Goal: Information Seeking & Learning: Learn about a topic

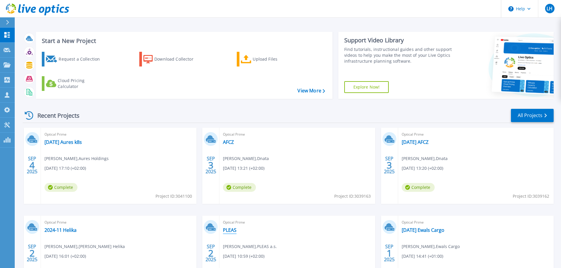
click at [233, 230] on link "PLEAS" at bounding box center [230, 230] width 14 height 6
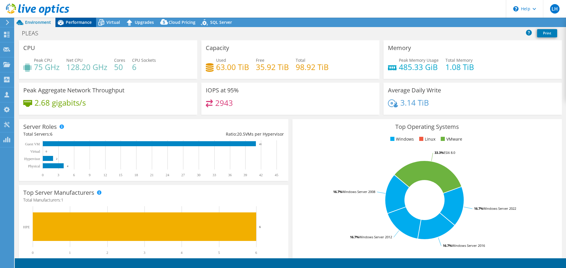
click at [79, 22] on span "Performance" at bounding box center [79, 22] width 26 height 6
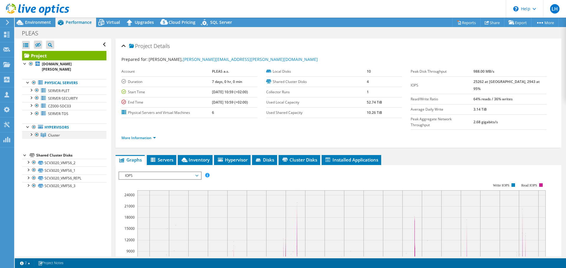
click at [31, 134] on div at bounding box center [31, 134] width 6 height 6
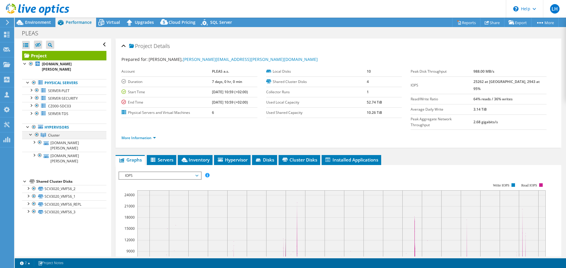
click at [31, 134] on div at bounding box center [31, 134] width 6 height 6
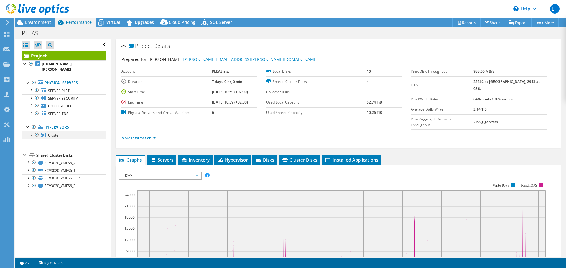
click at [32, 135] on div at bounding box center [31, 134] width 6 height 6
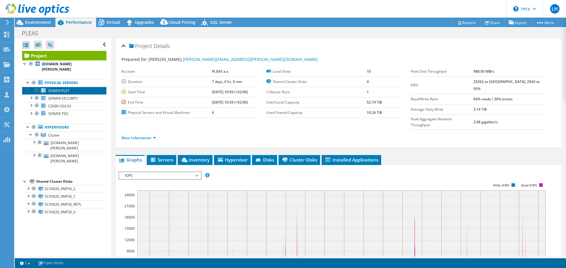
click at [58, 90] on span "SERVER-PLET" at bounding box center [59, 90] width 22 height 5
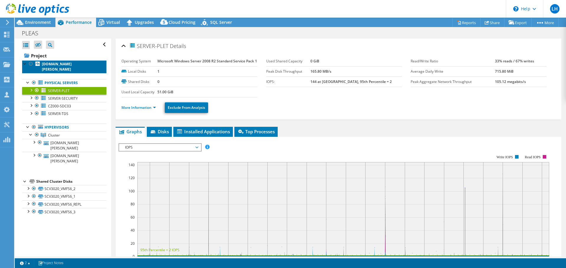
click at [49, 64] on b "cz000-esx01.pleas.schiesser-group.com" at bounding box center [57, 67] width 30 height 10
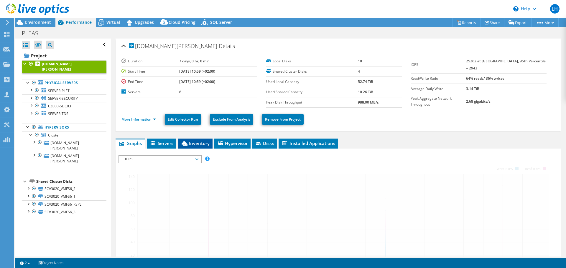
click at [195, 144] on span "Inventory" at bounding box center [195, 144] width 29 height 6
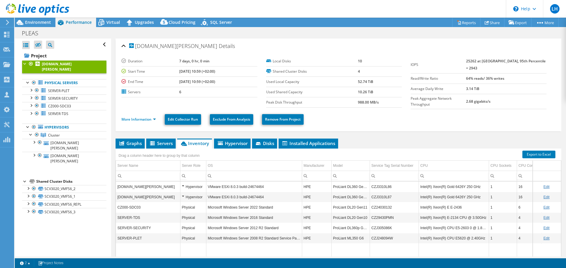
click at [5, 22] on icon at bounding box center [7, 22] width 4 height 5
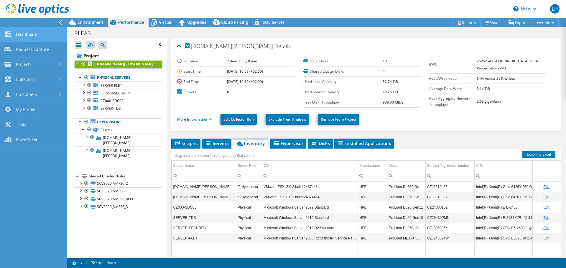
click at [34, 34] on link "Dashboard" at bounding box center [33, 34] width 67 height 15
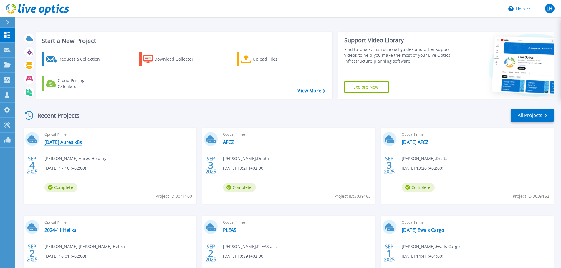
click at [82, 142] on link "2025-09-04 Aures k8s" at bounding box center [62, 142] width 37 height 6
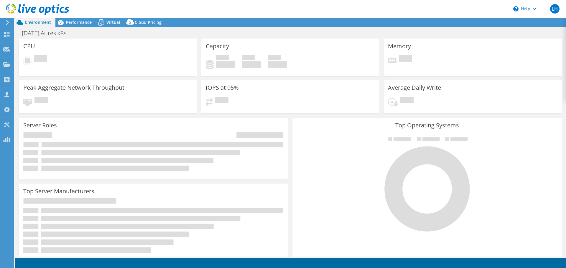
select select "USD"
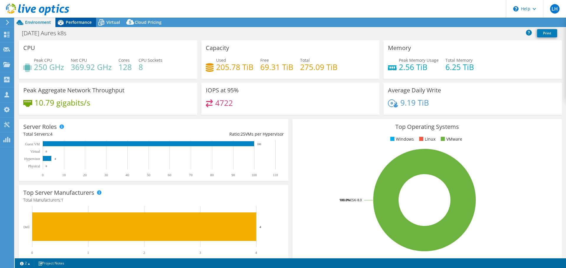
click at [81, 22] on span "Performance" at bounding box center [79, 22] width 26 height 6
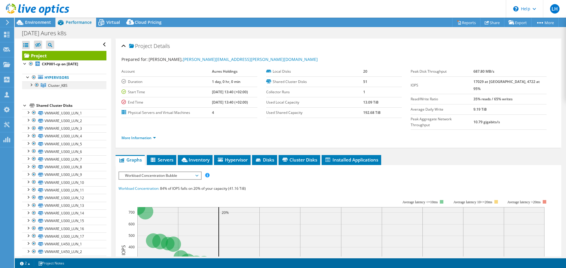
click at [33, 84] on div at bounding box center [31, 85] width 6 height 6
click at [65, 86] on span "Cluster_K8S" at bounding box center [57, 85] width 19 height 5
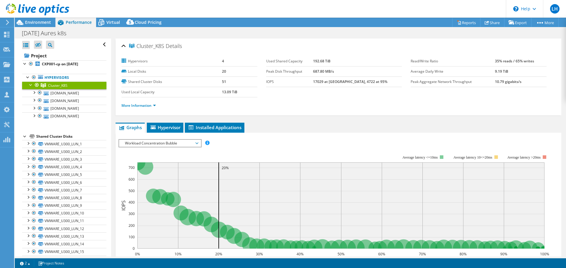
click at [167, 142] on span "Workload Concentration Bubble" at bounding box center [160, 143] width 76 height 7
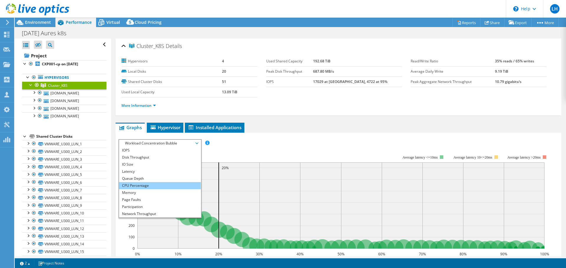
click at [141, 185] on li "CPU Percentage" at bounding box center [160, 185] width 82 height 7
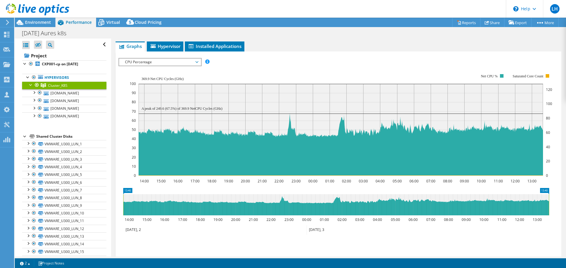
scroll to position [40, 0]
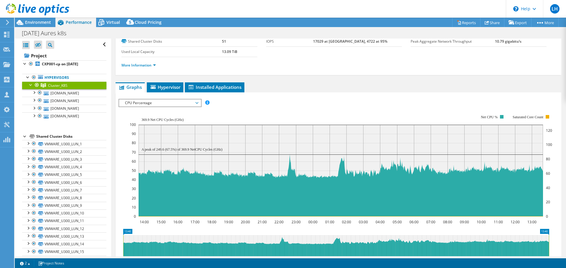
click at [171, 100] on span "CPU Percentage" at bounding box center [160, 103] width 76 height 7
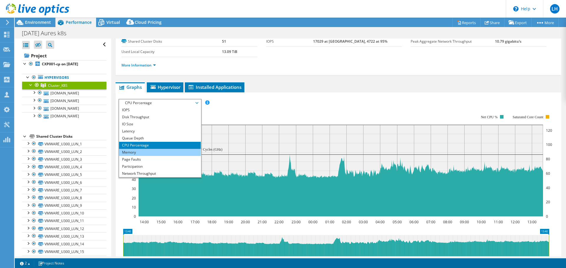
click at [154, 154] on li "Memory" at bounding box center [160, 152] width 82 height 7
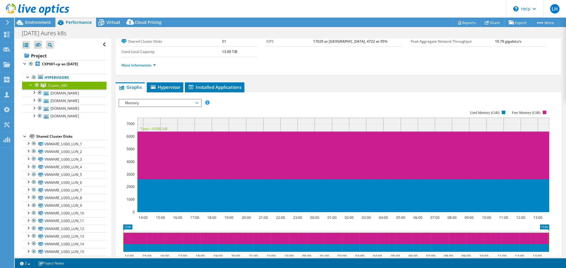
click at [197, 103] on span "Memory" at bounding box center [160, 103] width 76 height 7
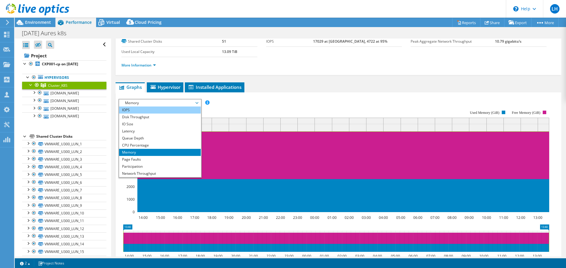
click at [135, 112] on li "IOPS" at bounding box center [160, 110] width 82 height 7
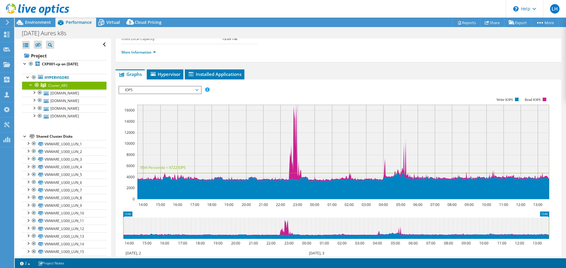
scroll to position [11, 0]
